Goal: Information Seeking & Learning: Learn about a topic

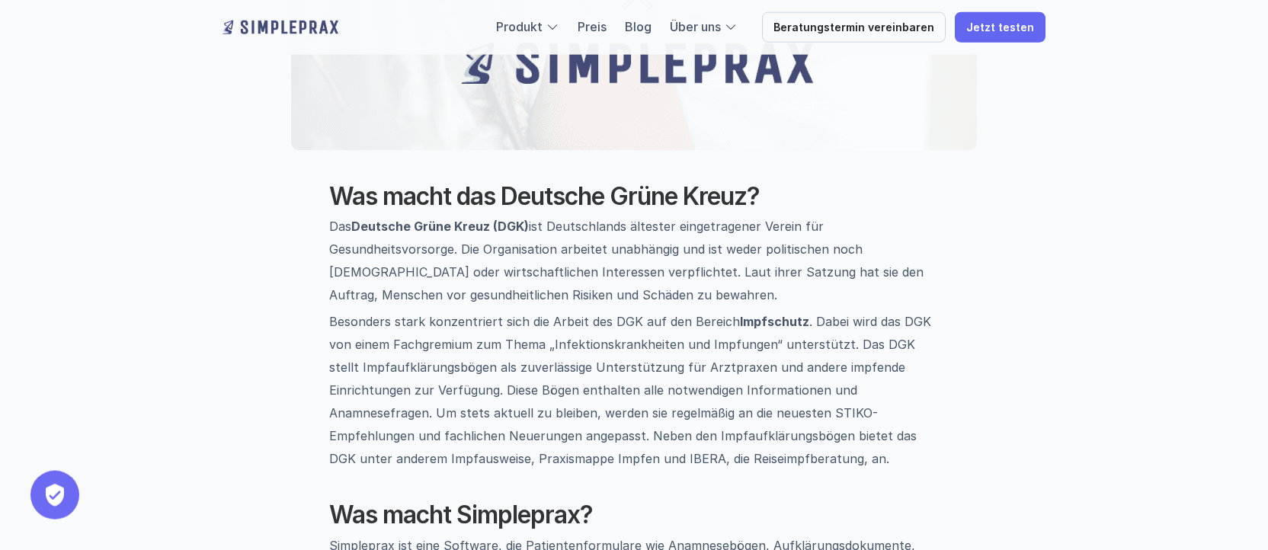
scroll to position [466, 0]
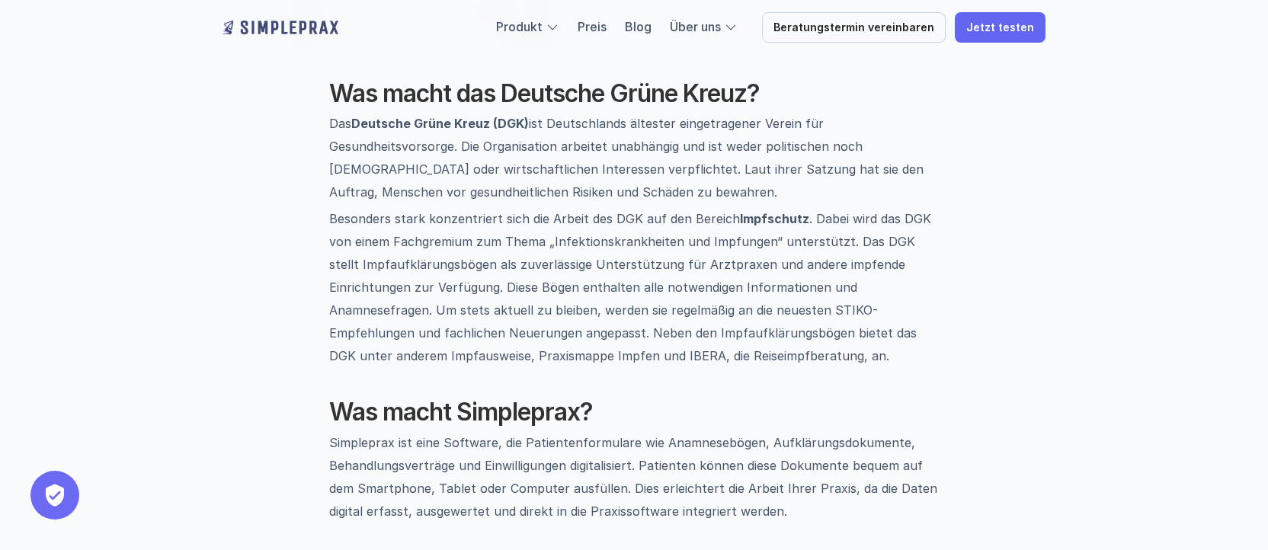
drag, startPoint x: 225, startPoint y: 247, endPoint x: 222, endPoint y: 268, distance: 21.5
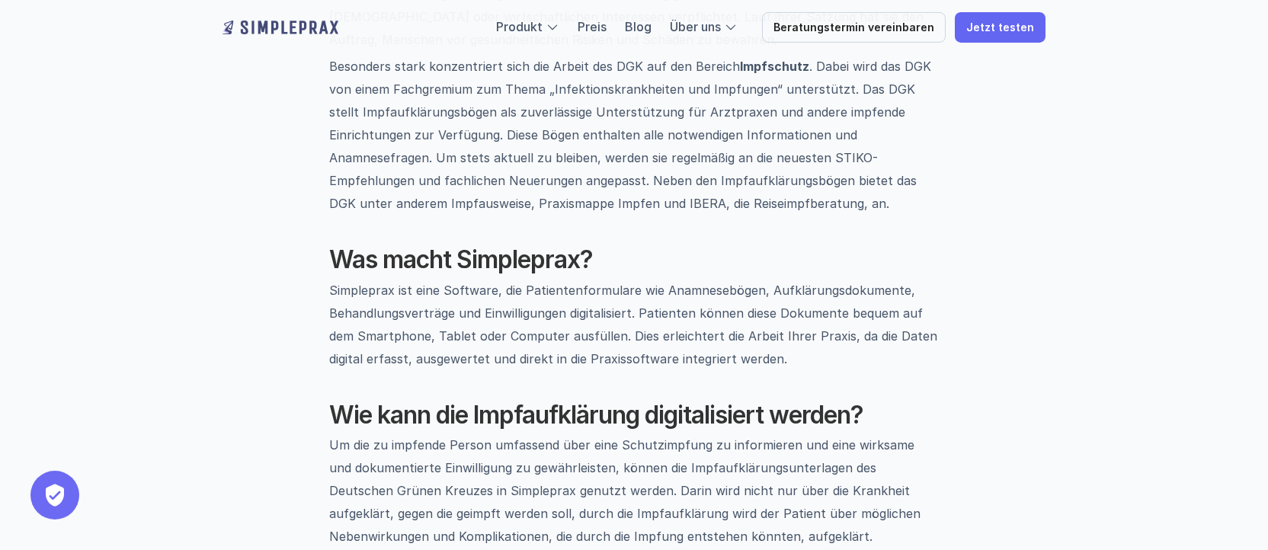
scroll to position [728, 0]
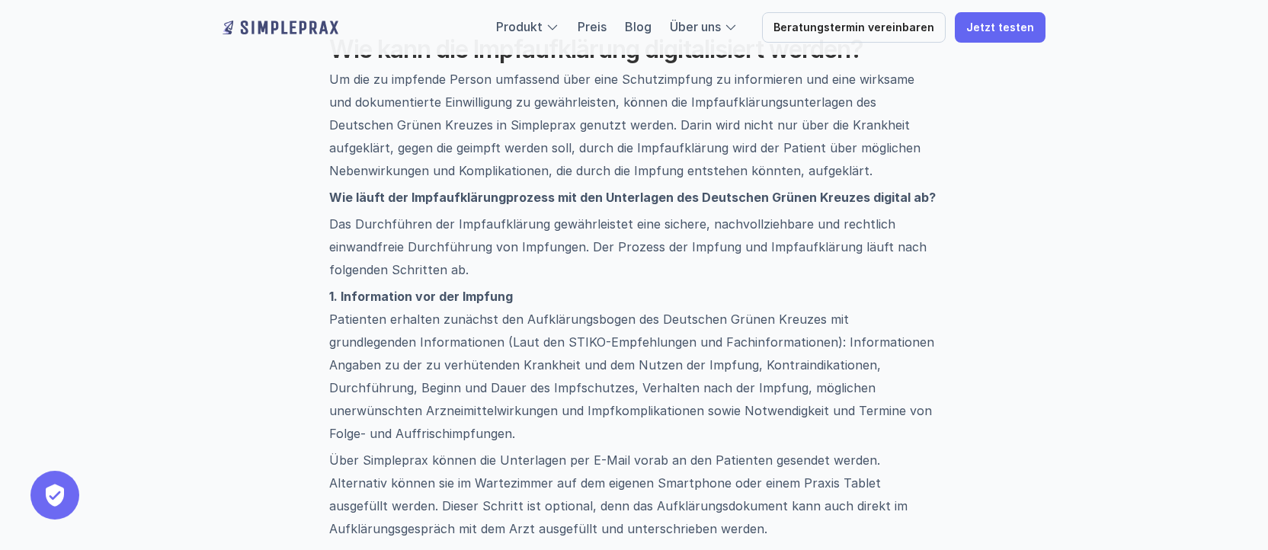
drag, startPoint x: 230, startPoint y: 253, endPoint x: 225, endPoint y: 262, distance: 10.6
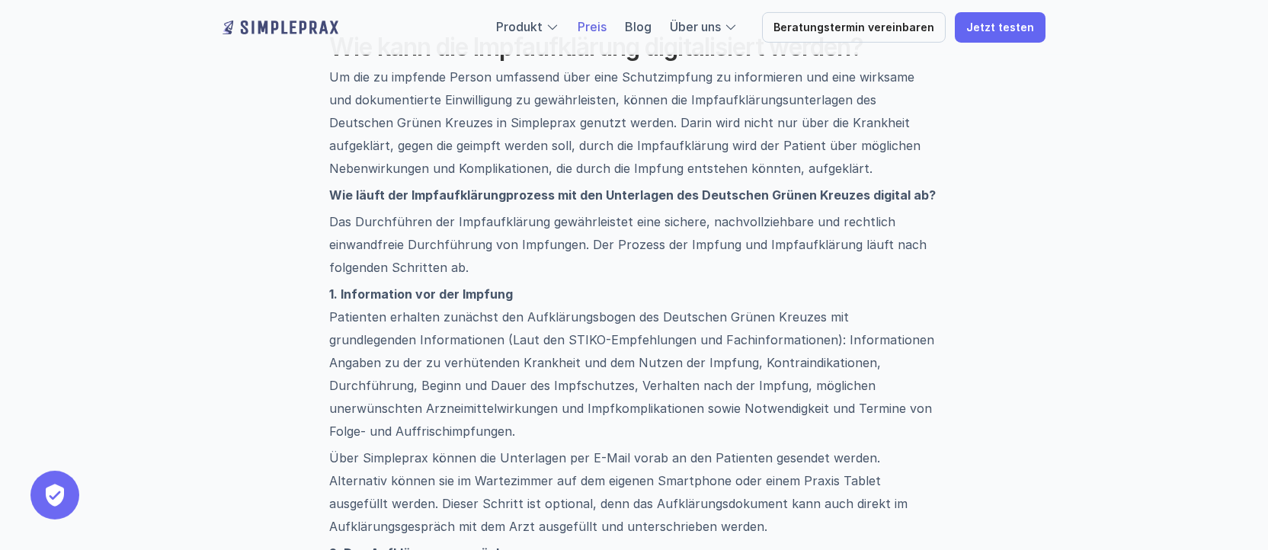
click at [605, 28] on link "Preis" at bounding box center [592, 26] width 29 height 15
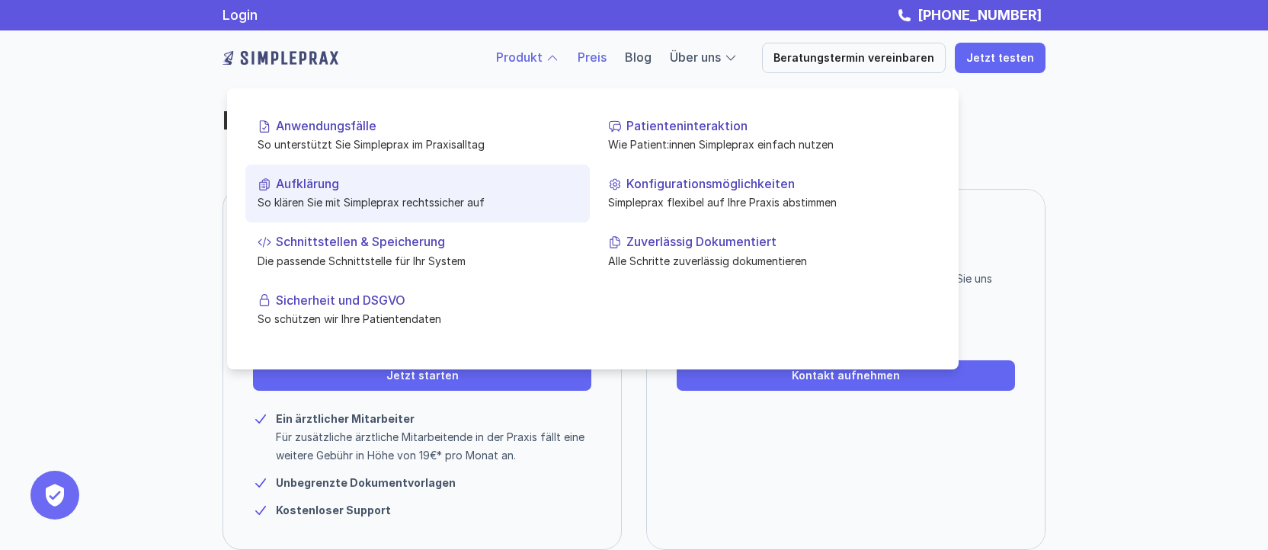
click at [337, 203] on p "So klären Sie mit Simpleprax rechtssicher auf" at bounding box center [418, 202] width 320 height 16
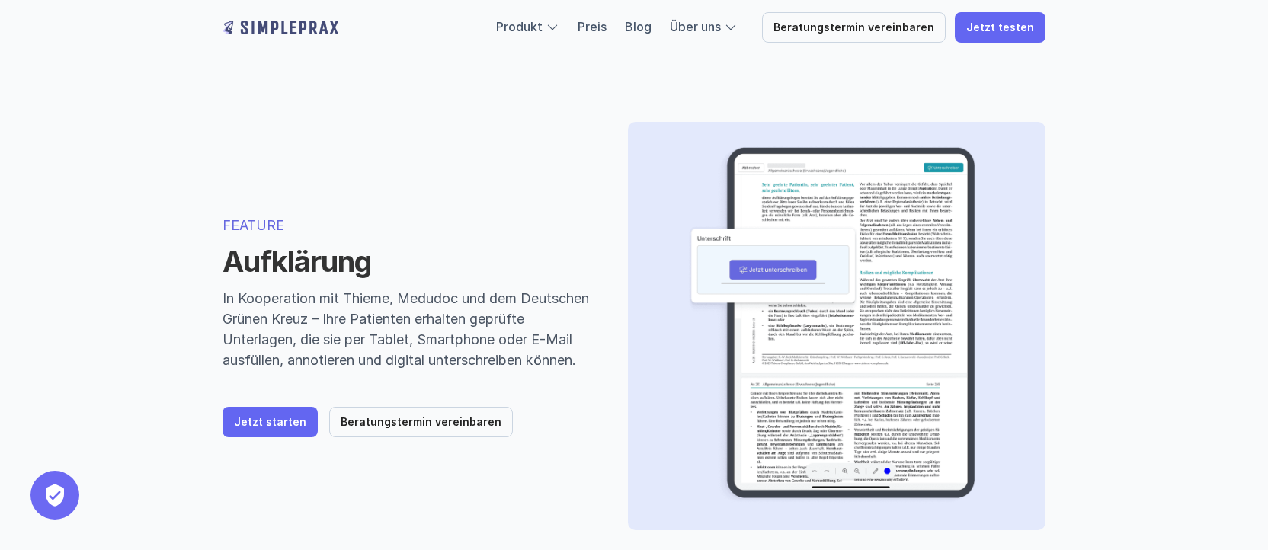
scroll to position [78, 0]
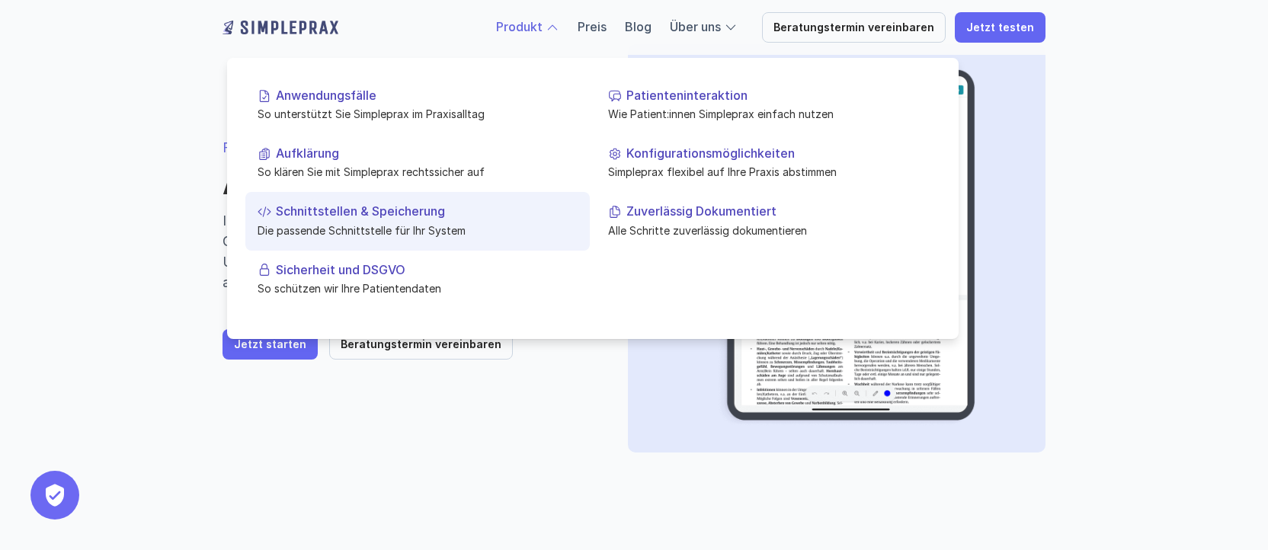
click at [331, 241] on link "Schnittstellen & Speicherung Die passende Schnittstelle für Ihr System" at bounding box center [417, 221] width 344 height 58
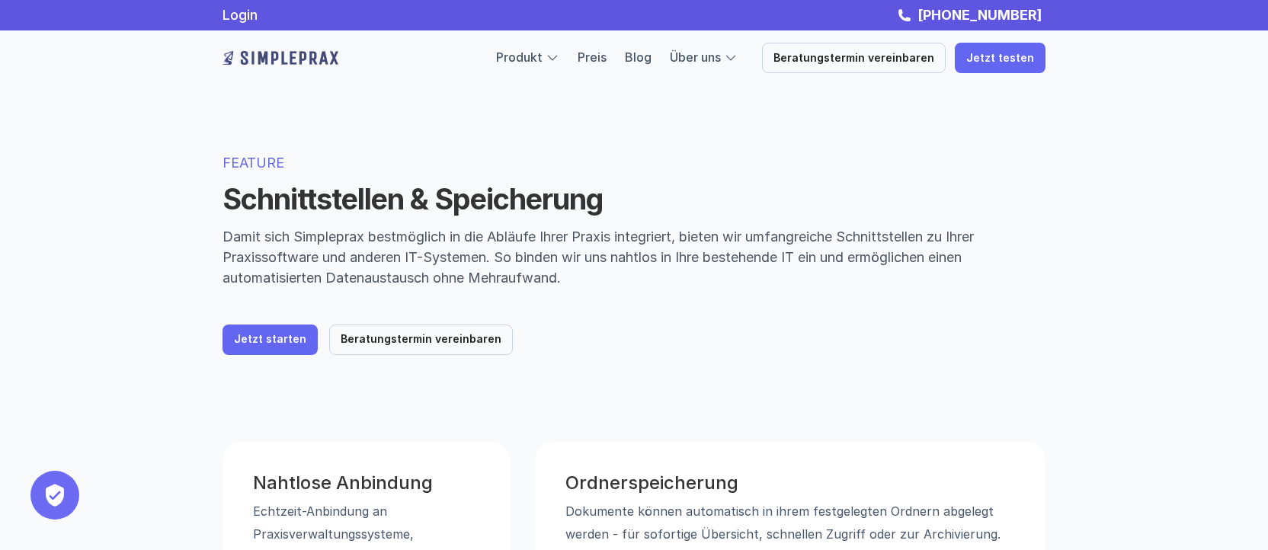
click at [618, 60] on div "Produkt Preis Blog Über uns" at bounding box center [617, 58] width 242 height 20
click at [606, 63] on link "Preis" at bounding box center [592, 57] width 29 height 15
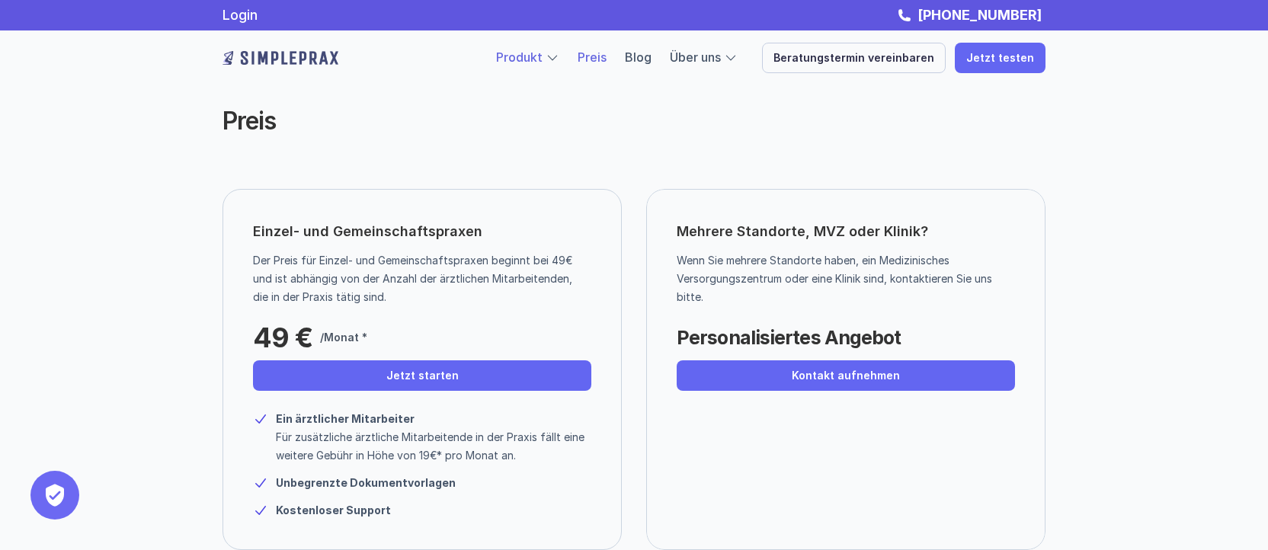
click at [536, 61] on link "Produkt" at bounding box center [519, 57] width 46 height 15
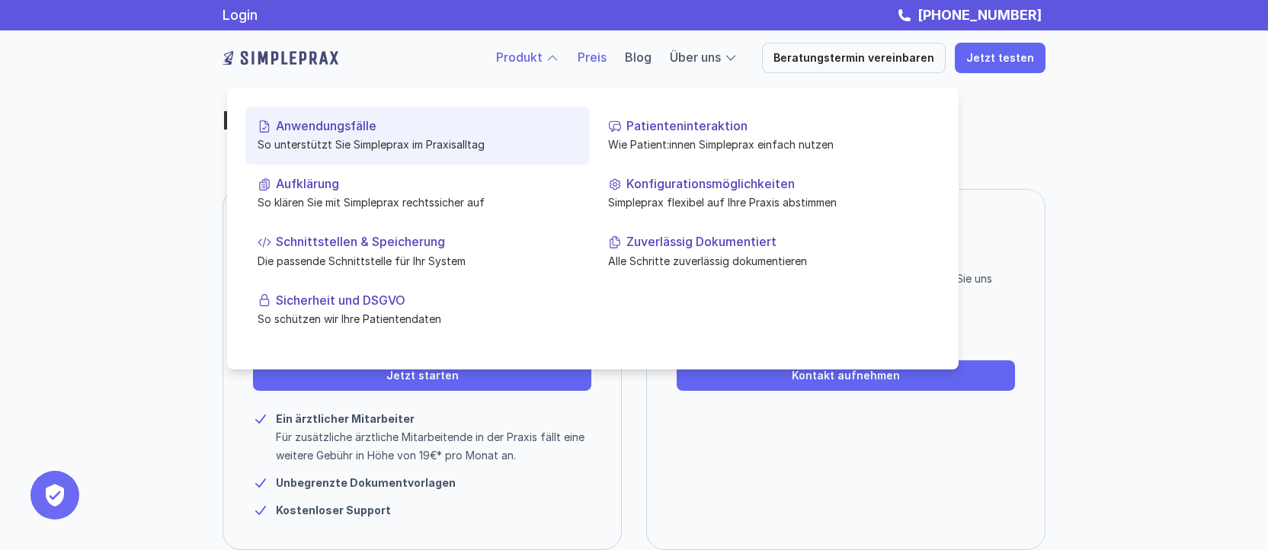
click at [386, 145] on p "So unterstützt Sie Simpleprax im Praxisalltag" at bounding box center [418, 144] width 320 height 16
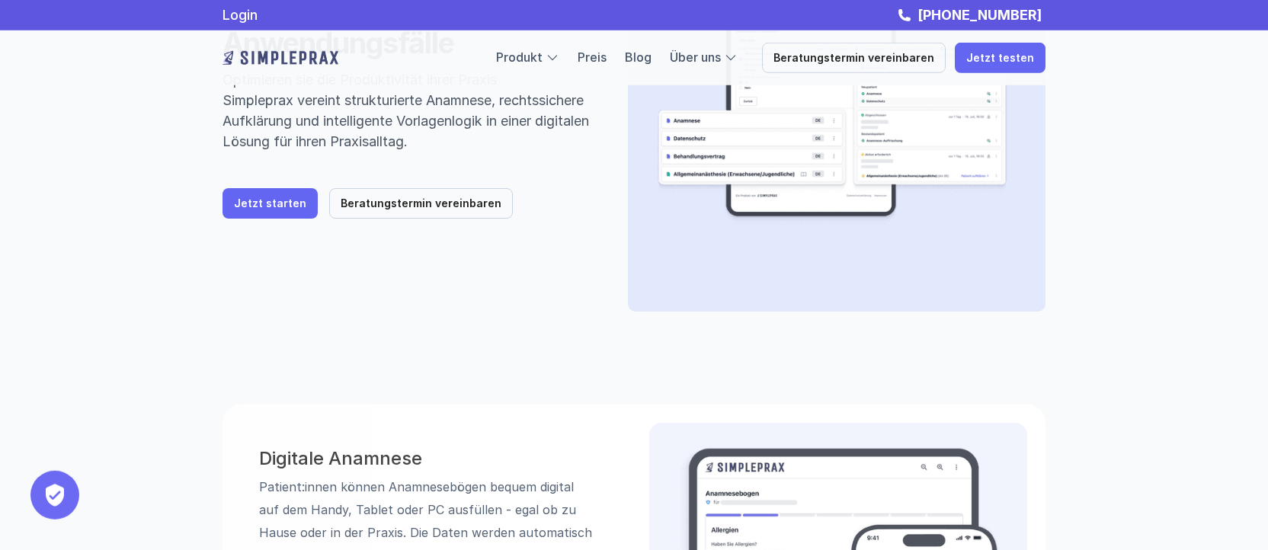
scroll to position [102, 0]
